Goal: Check status: Check status

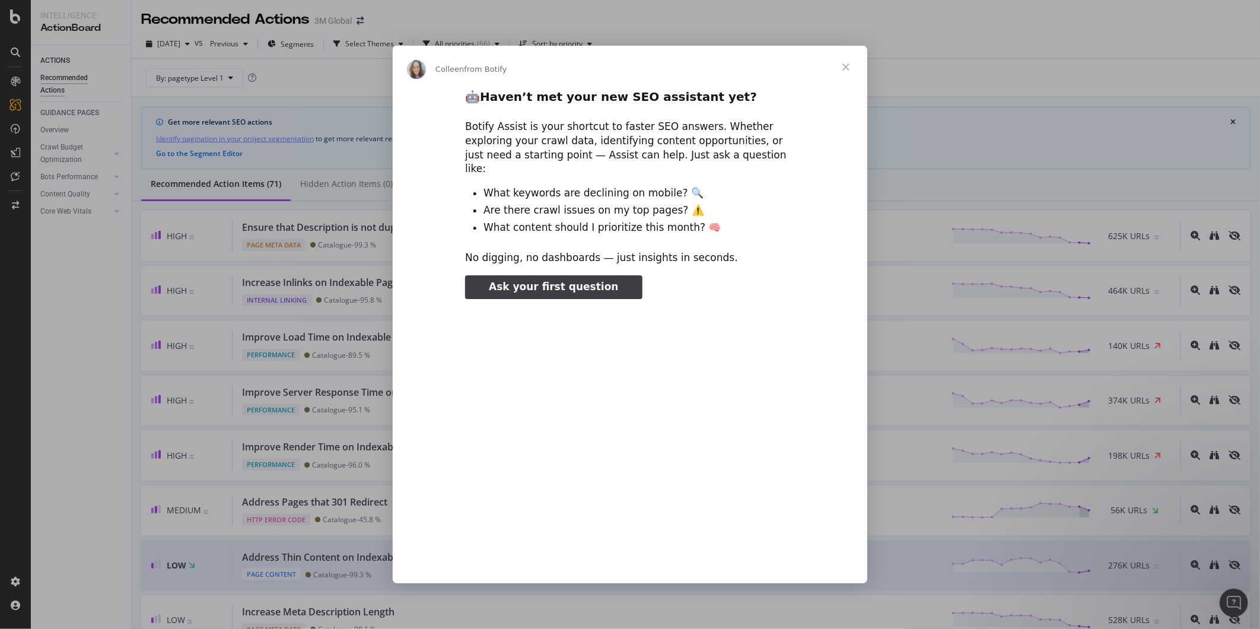
type input "1039947"
click at [844, 75] on span "Close" at bounding box center [846, 67] width 43 height 43
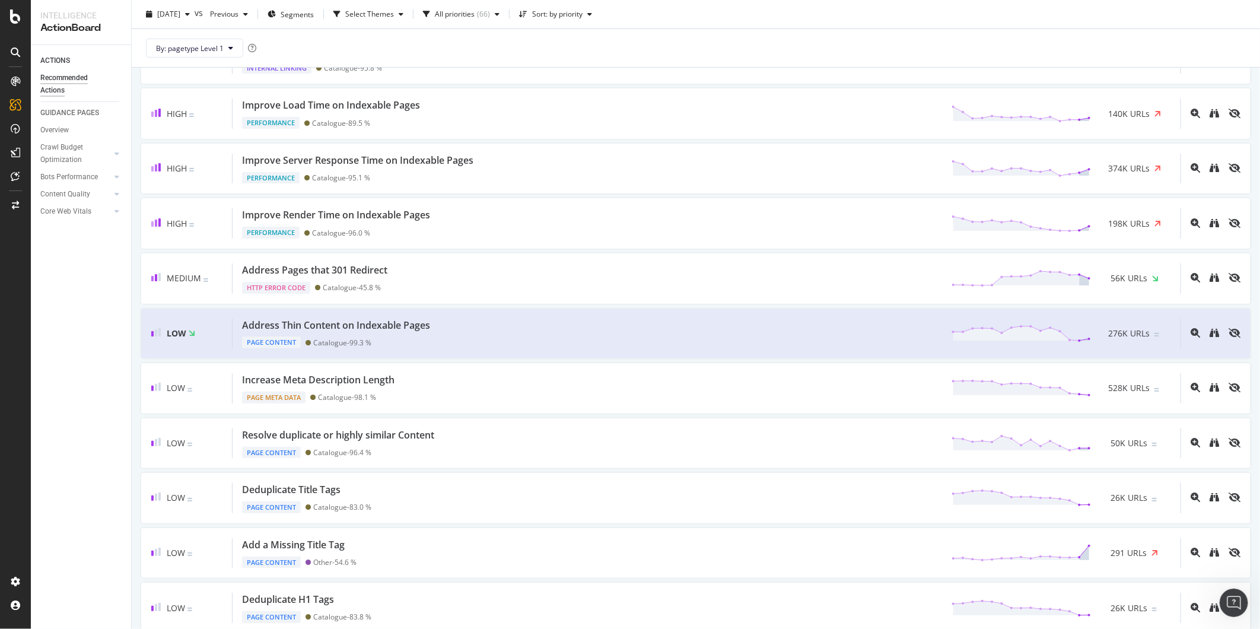
scroll to position [66, 0]
